Goal: Information Seeking & Learning: Learn about a topic

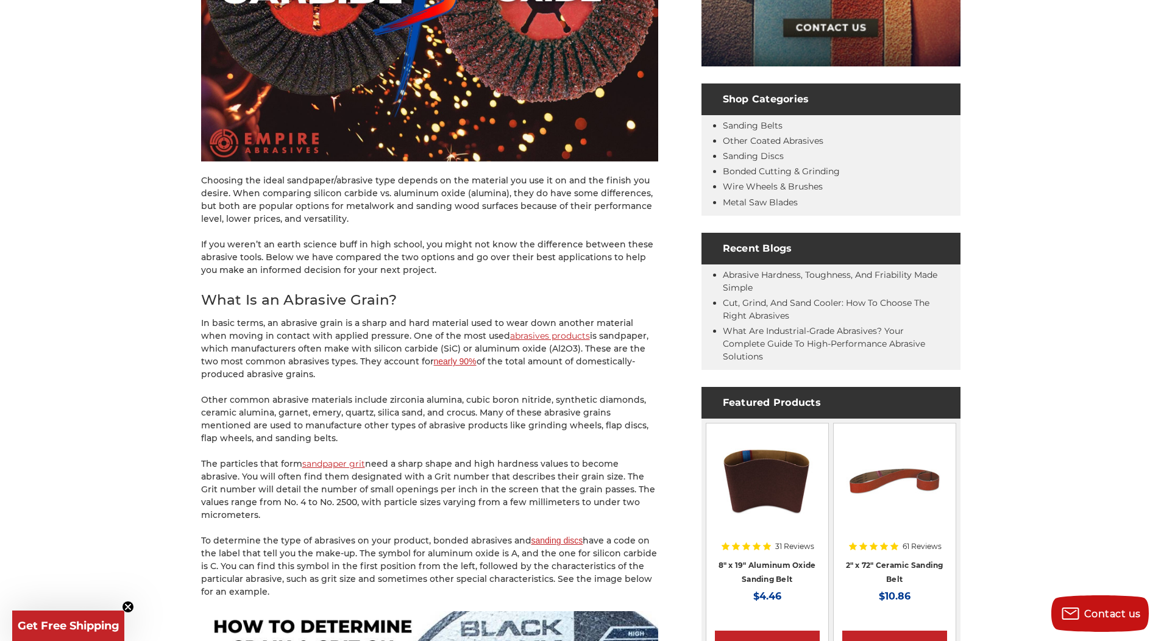
scroll to position [439, 0]
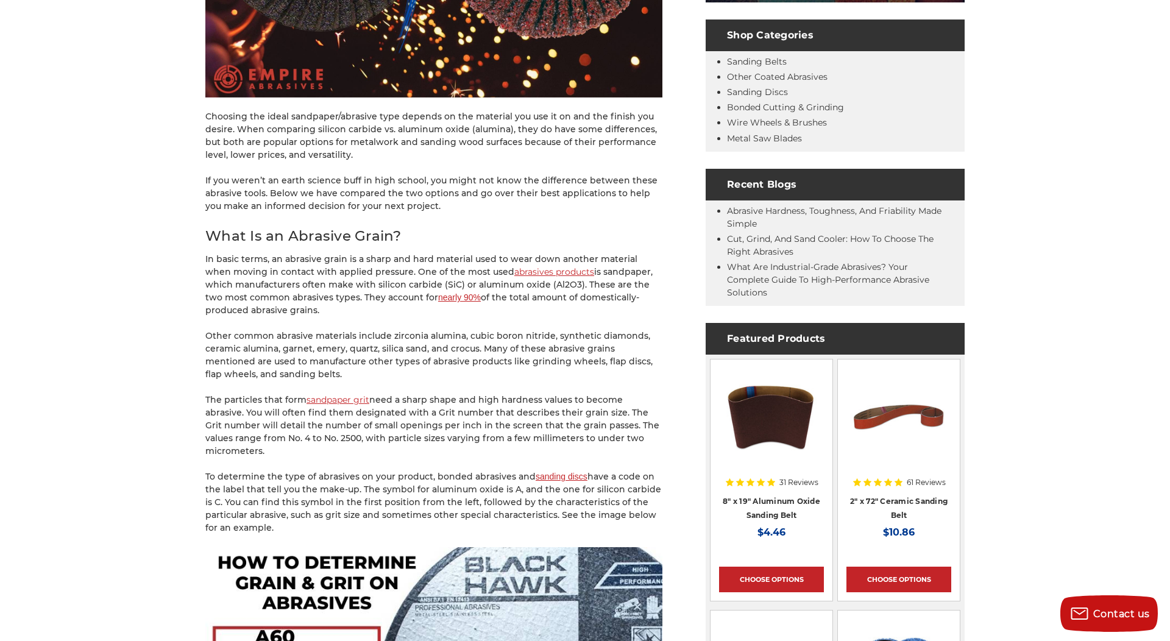
click at [343, 358] on div "Close dialog WANT FREE SHIPPING ON YOUR FIRST ORDER? Sign up for our newsletter…" at bounding box center [585, 320] width 1170 height 641
click at [335, 319] on div "Close dialog WANT FREE SHIPPING ON YOUR FIRST ORDER? Sign up for our newsletter…" at bounding box center [585, 320] width 1170 height 641
click at [754, 187] on icon "Close dialog" at bounding box center [759, 192] width 12 height 12
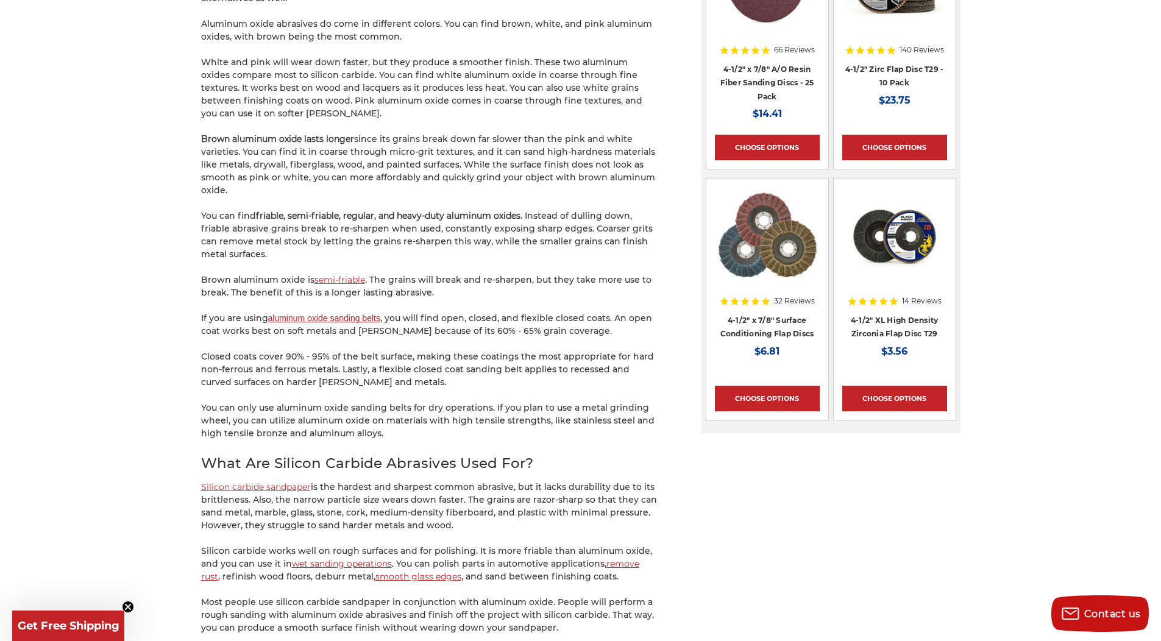
scroll to position [1389, 0]
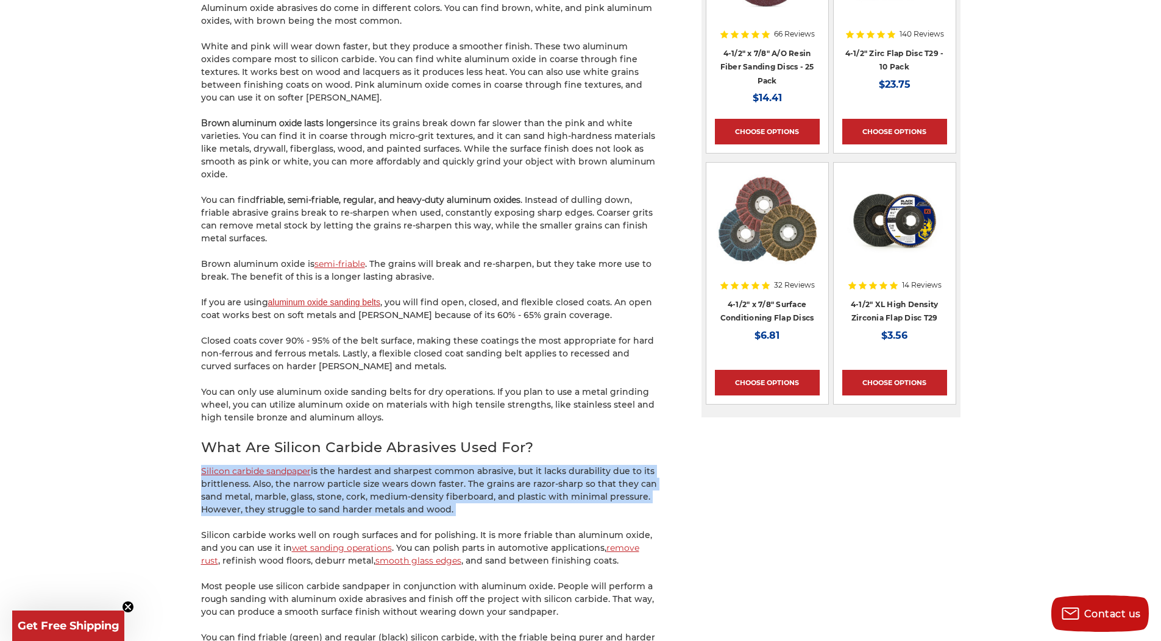
drag, startPoint x: 130, startPoint y: 453, endPoint x: 130, endPoint y: 515, distance: 61.6
copy p "Silicon carbide sandpaper is the hardest and sharpest common abrasive, but it l…"
click at [352, 471] on p "Silicon carbide sandpaper is the hardest and sharpest common abrasive, but it l…" at bounding box center [429, 490] width 457 height 51
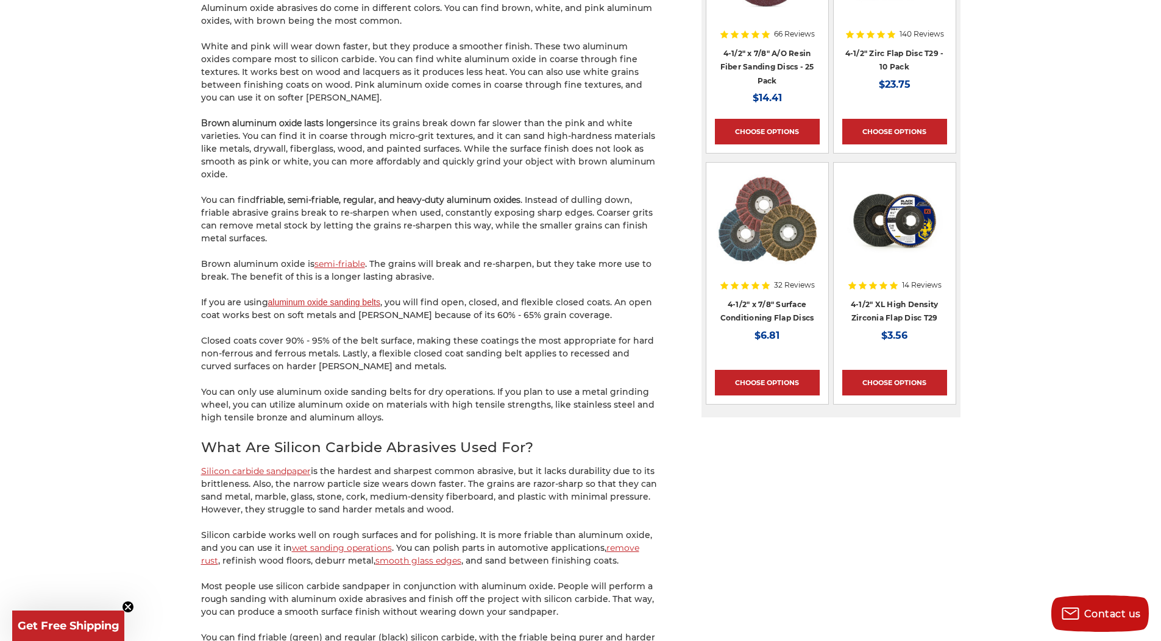
drag, startPoint x: 185, startPoint y: 463, endPoint x: 494, endPoint y: 502, distance: 311.4
copy p "Silicon carbide sandpaper is the hardest and sharpest common abrasive, but it l…"
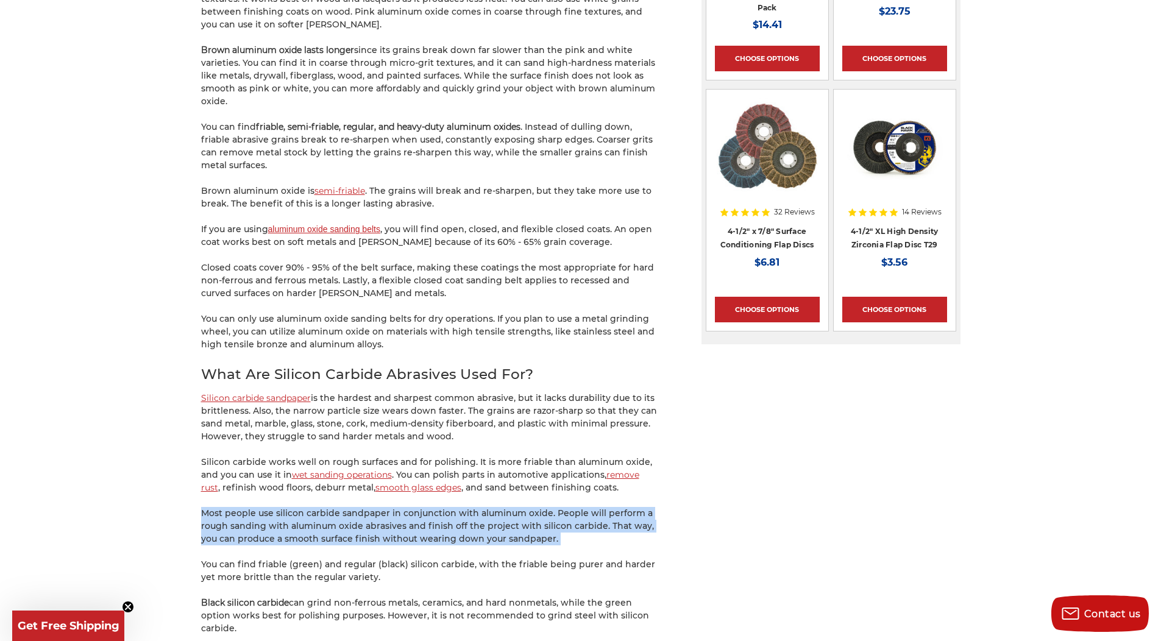
drag, startPoint x: 197, startPoint y: 502, endPoint x: 217, endPoint y: 542, distance: 45.0
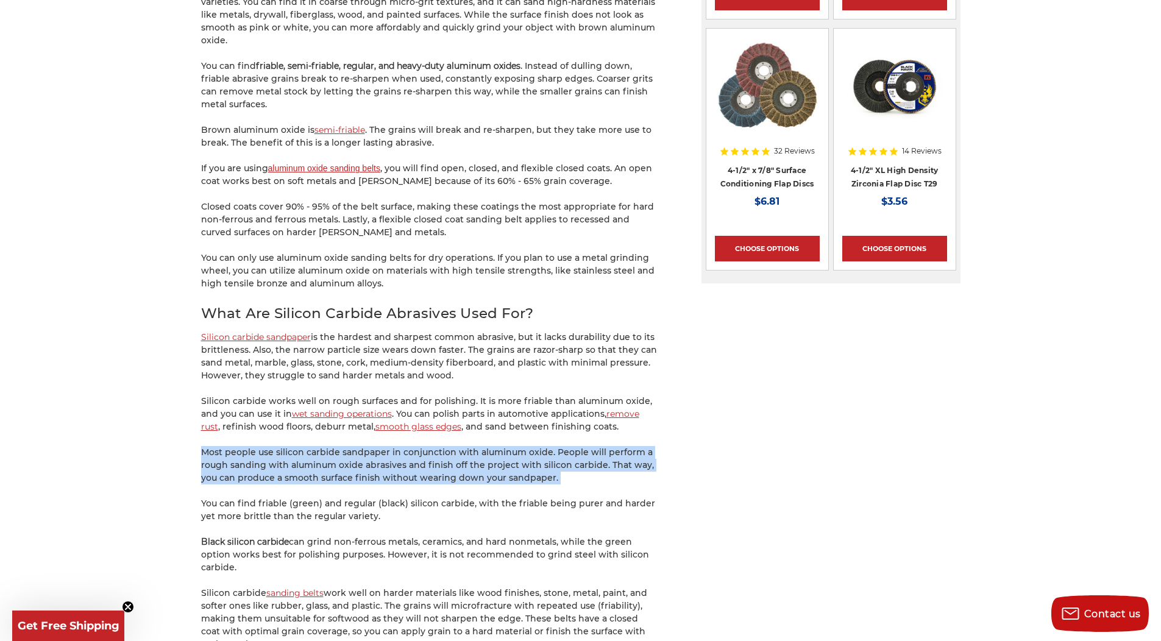
scroll to position [1609, 0]
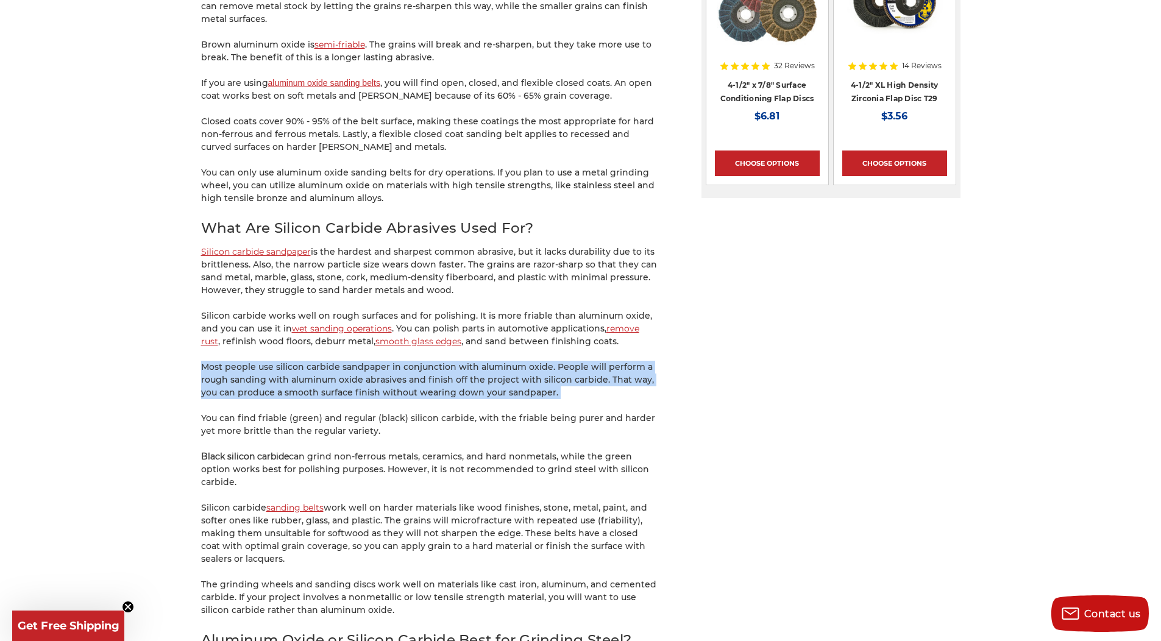
copy p "Most people use silicon carbide sandpaper in conjunction with aluminum oxide. P…"
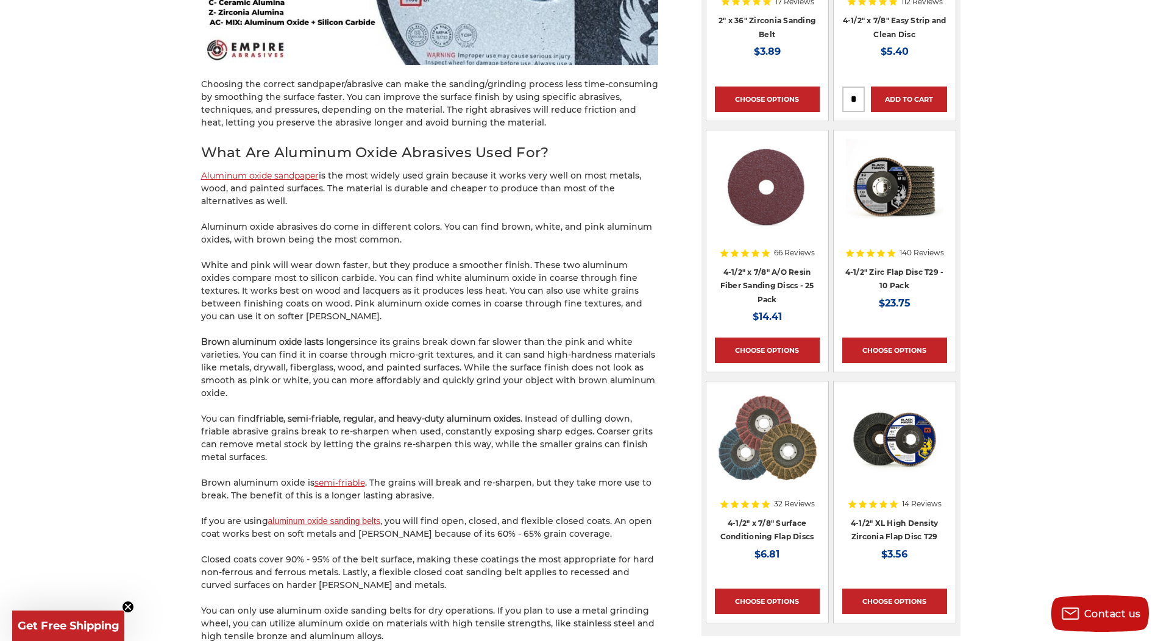
scroll to position [1170, 0]
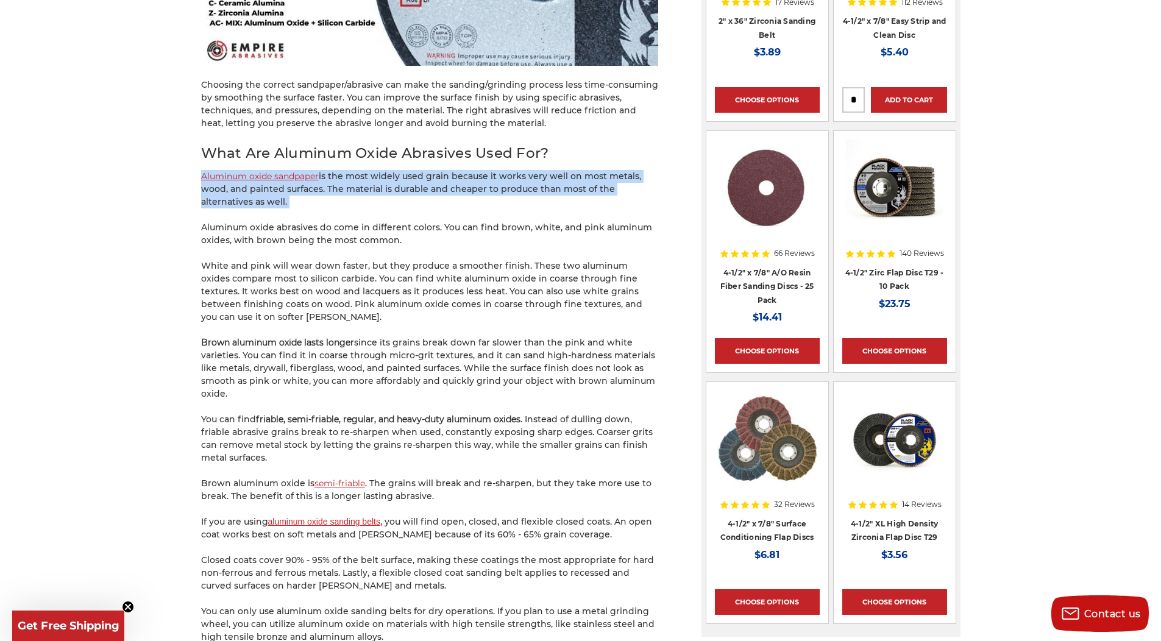
drag, startPoint x: 136, startPoint y: 160, endPoint x: 183, endPoint y: 197, distance: 60.7
click at [183, 197] on div "home blog silicon carbide vs aluminum oxide abrasives Silicon Carbide vs Alumin…" at bounding box center [580, 187] width 1161 height 2449
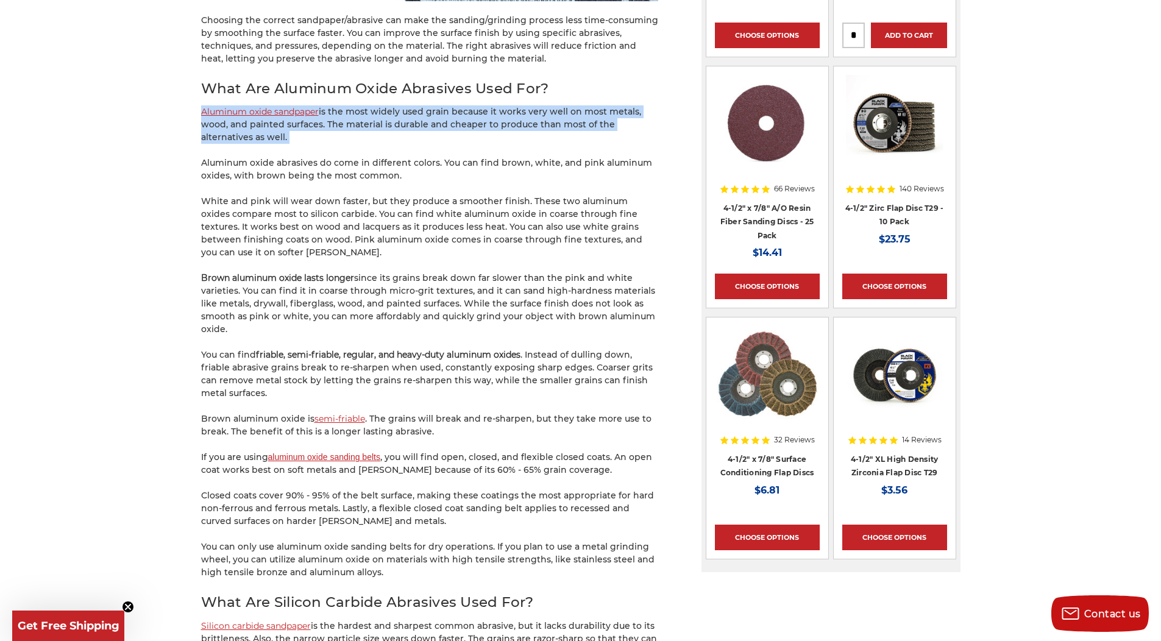
scroll to position [1316, 0]
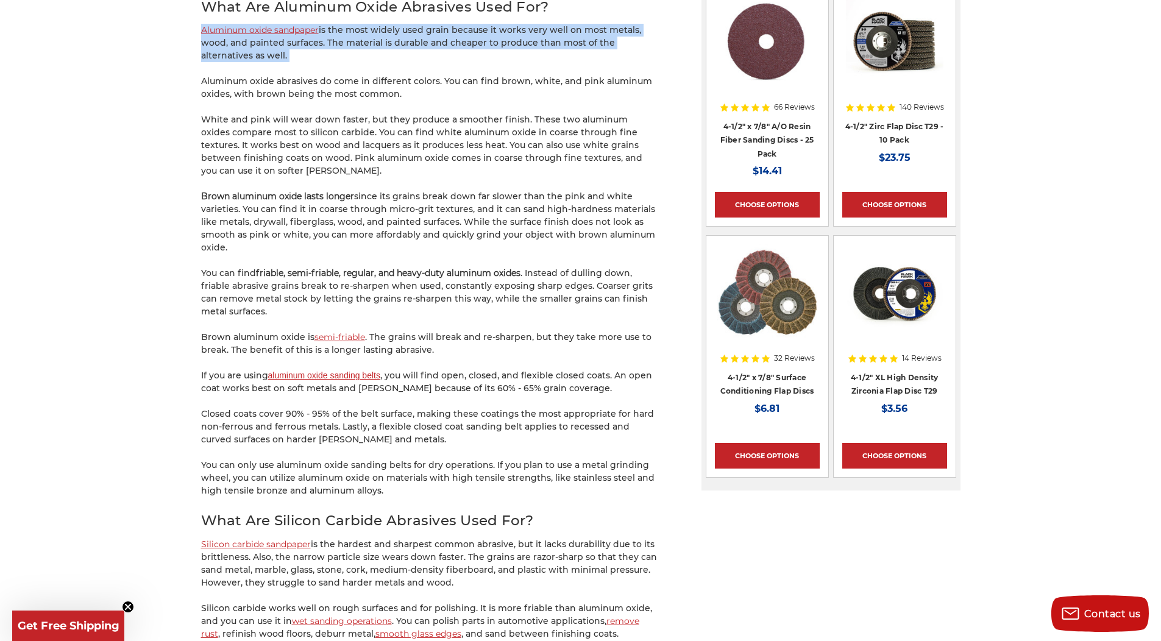
copy p "Aluminum oxide sandpaper is the most widely used grain because it works very we…"
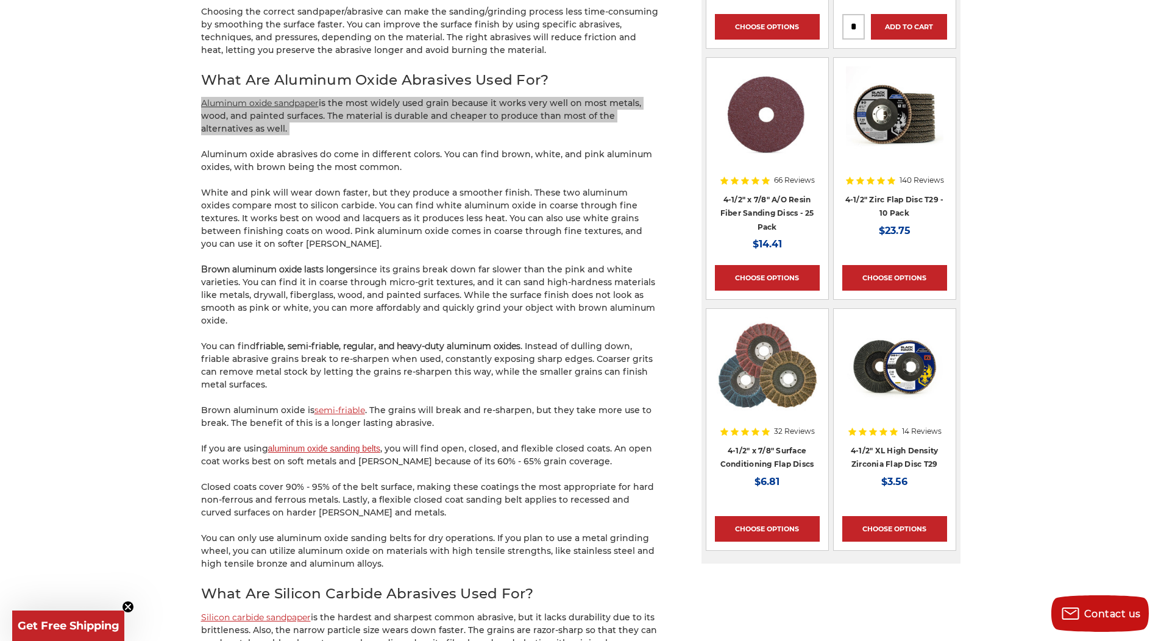
scroll to position [1170, 0]
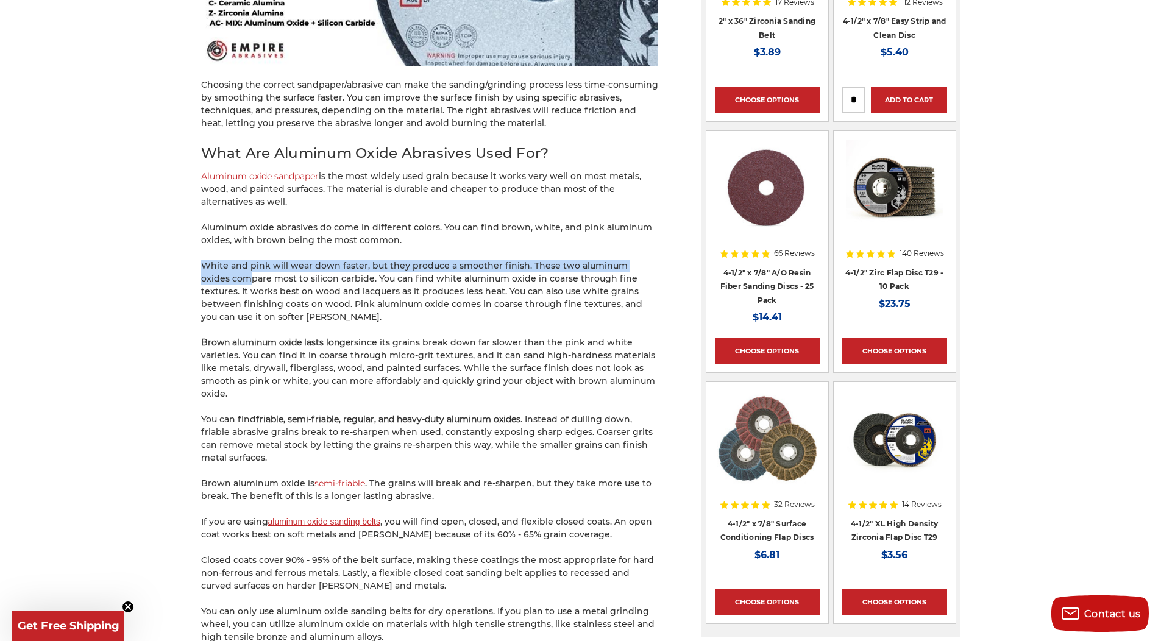
drag, startPoint x: 205, startPoint y: 243, endPoint x: 216, endPoint y: 270, distance: 29.8
click at [216, 270] on div "Choosing the ideal sandpaper/abrasive type depends on the material you use it o…" at bounding box center [429, 230] width 457 height 2338
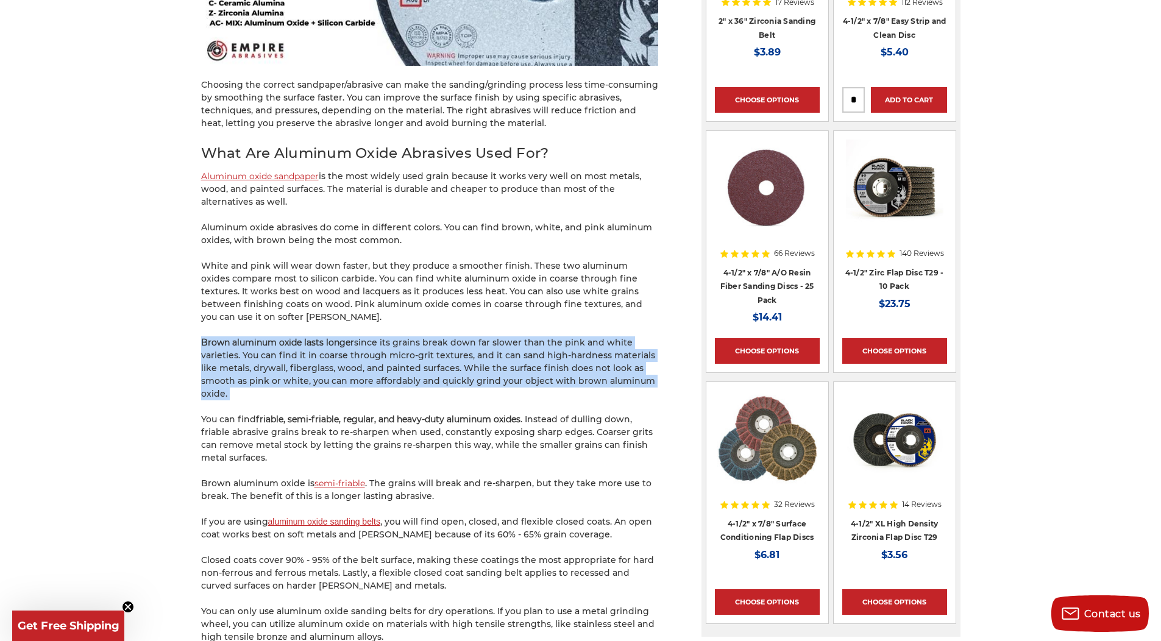
drag, startPoint x: 196, startPoint y: 333, endPoint x: 240, endPoint y: 389, distance: 70.7
click at [240, 389] on div "home blog silicon carbide vs aluminum oxide abrasives Silicon Carbide vs Alumin…" at bounding box center [581, 187] width 862 height 2449
copy p "Brown aluminum oxide lasts longer since its grains break down far slower than t…"
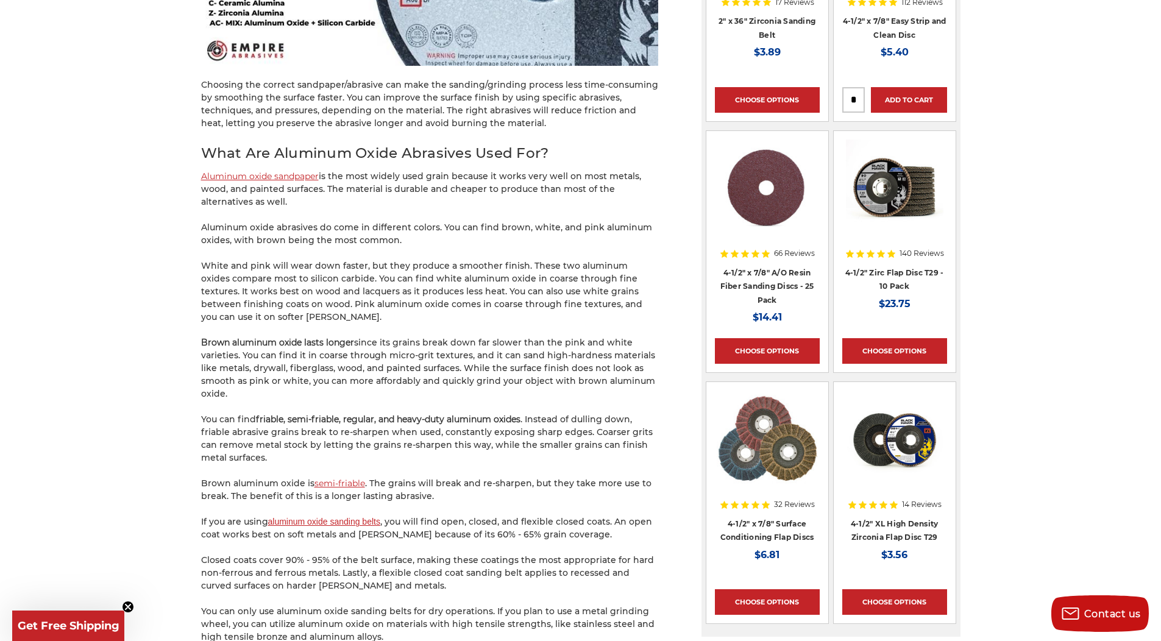
click at [247, 436] on p "You can find friable, semi-friable, regular, and heavy-duty aluminum oxides . I…" at bounding box center [429, 438] width 457 height 51
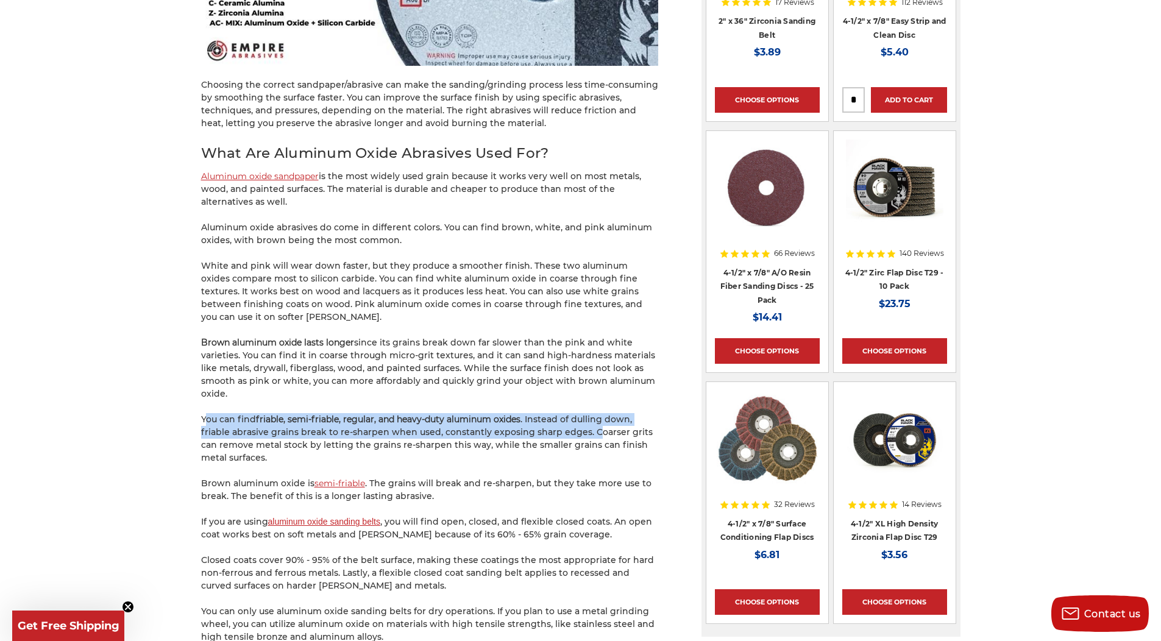
drag, startPoint x: 204, startPoint y: 410, endPoint x: 589, endPoint y: 421, distance: 385.3
click at [589, 421] on p "You can find friable, semi-friable, regular, and heavy-duty aluminum oxides . I…" at bounding box center [429, 438] width 457 height 51
drag, startPoint x: 589, startPoint y: 421, endPoint x: 152, endPoint y: 410, distance: 436.5
click at [152, 410] on div "home blog silicon carbide vs aluminum oxide abrasives Silicon Carbide vs Alumin…" at bounding box center [581, 187] width 862 height 2449
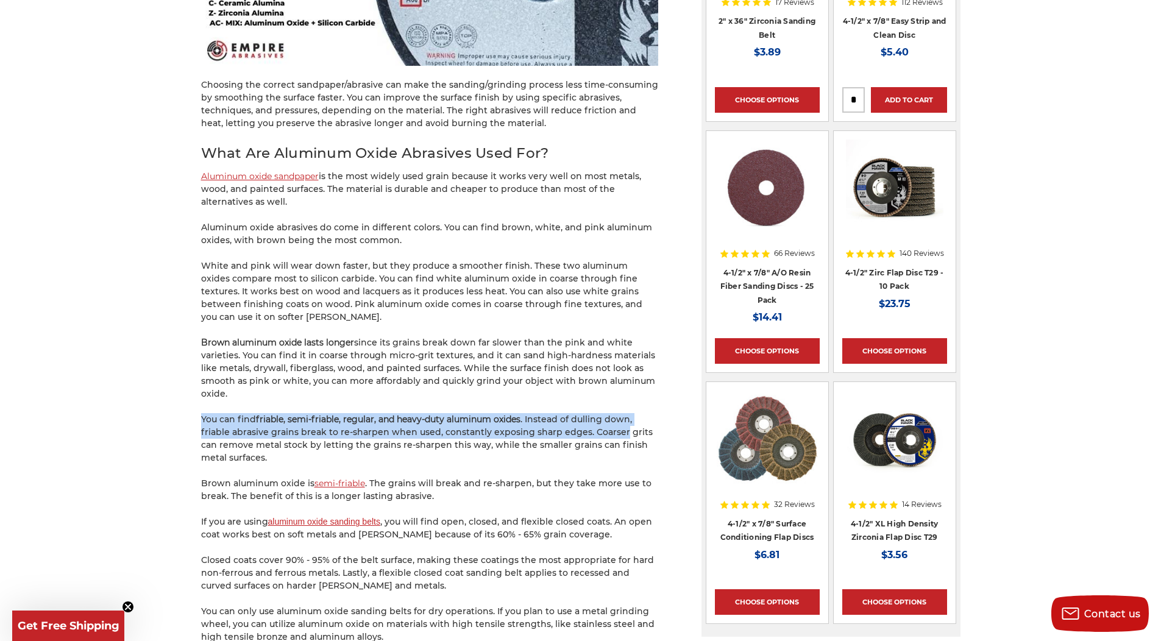
click at [152, 410] on div "home blog silicon carbide vs aluminum oxide abrasives Silicon Carbide vs Alumin…" at bounding box center [581, 187] width 862 height 2449
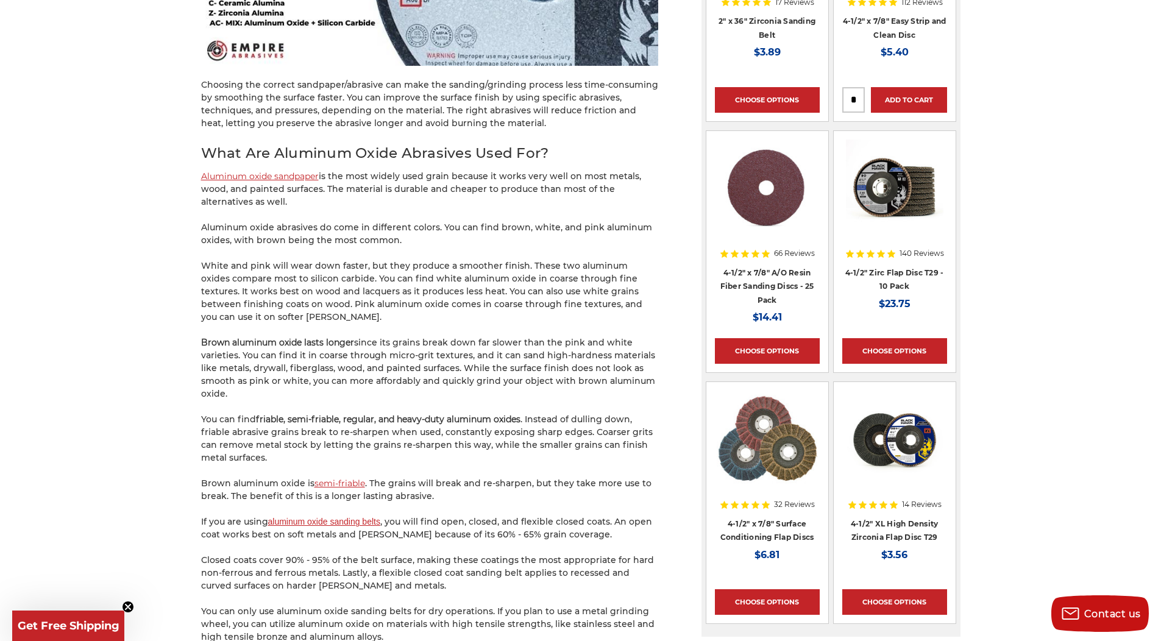
drag, startPoint x: 173, startPoint y: 417, endPoint x: 286, endPoint y: 447, distance: 116.8
click at [286, 447] on div "home blog silicon carbide vs aluminum oxide abrasives Silicon Carbide vs Alumin…" at bounding box center [581, 187] width 862 height 2449
click at [288, 447] on p "You can find friable, semi-friable, regular, and heavy-duty aluminum oxides . I…" at bounding box center [429, 438] width 457 height 51
drag, startPoint x: 285, startPoint y: 437, endPoint x: 184, endPoint y: 408, distance: 104.6
click at [184, 408] on div "home blog silicon carbide vs aluminum oxide abrasives Silicon Carbide vs Alumin…" at bounding box center [581, 187] width 862 height 2449
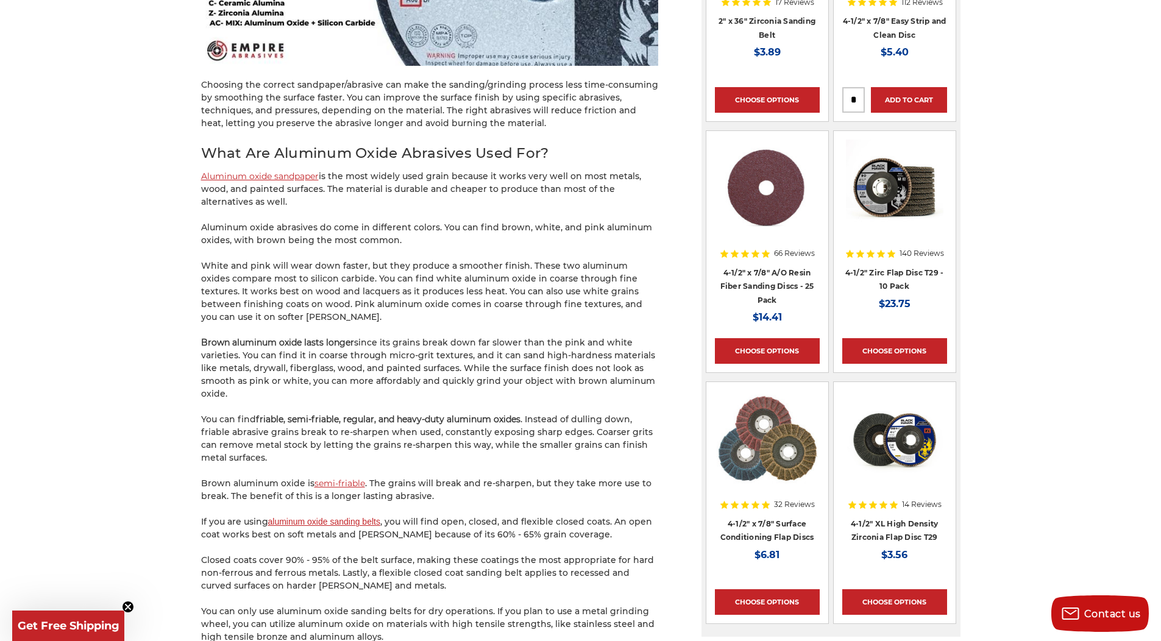
copy p "You can find friable, semi-friable, regular, and heavy-duty aluminum oxides . I…"
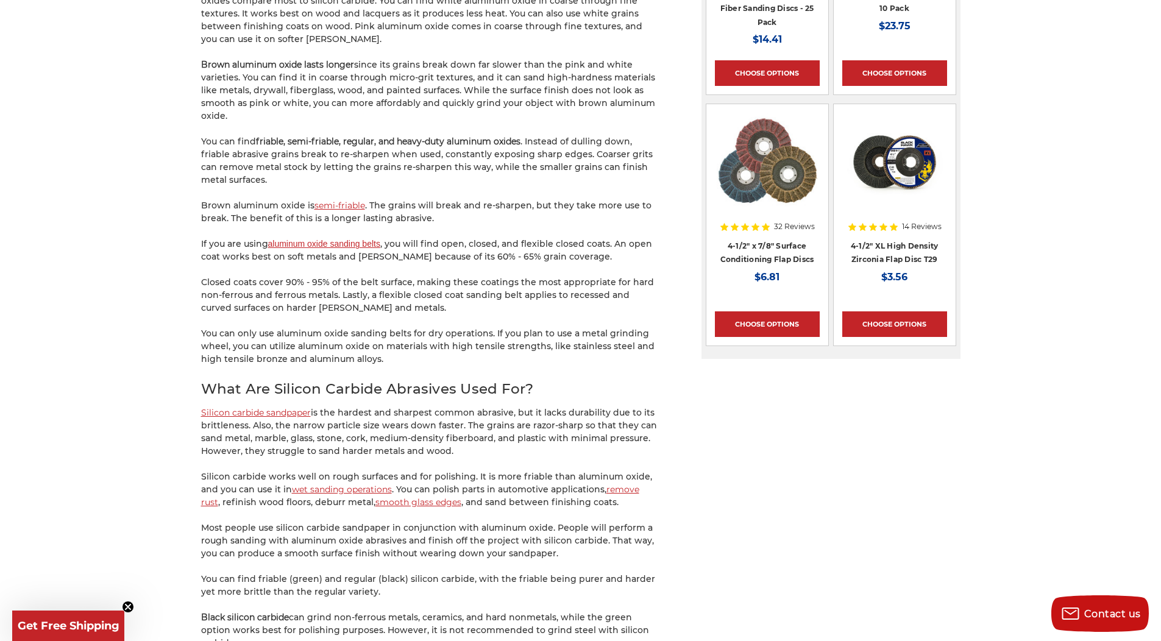
scroll to position [1463, 0]
